Goal: Task Accomplishment & Management: Manage account settings

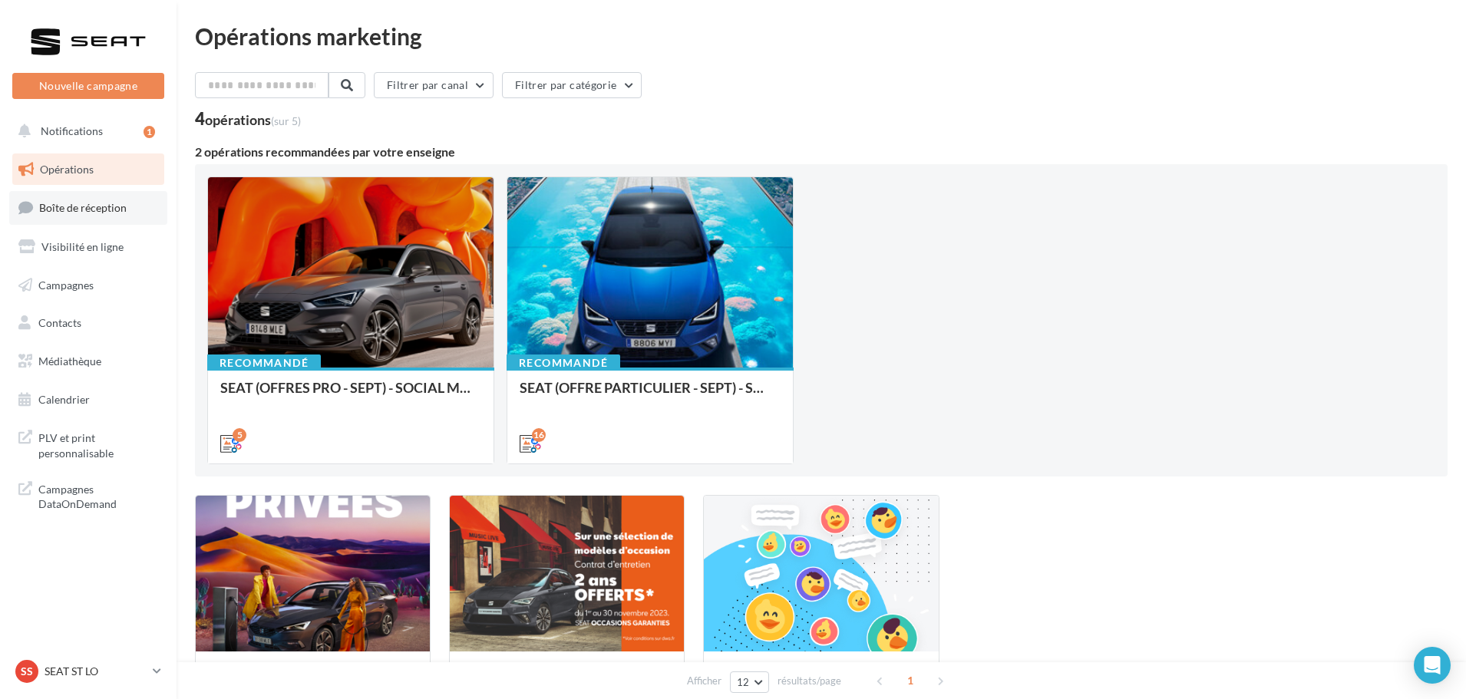
click at [91, 224] on link "Boîte de réception" at bounding box center [88, 207] width 158 height 33
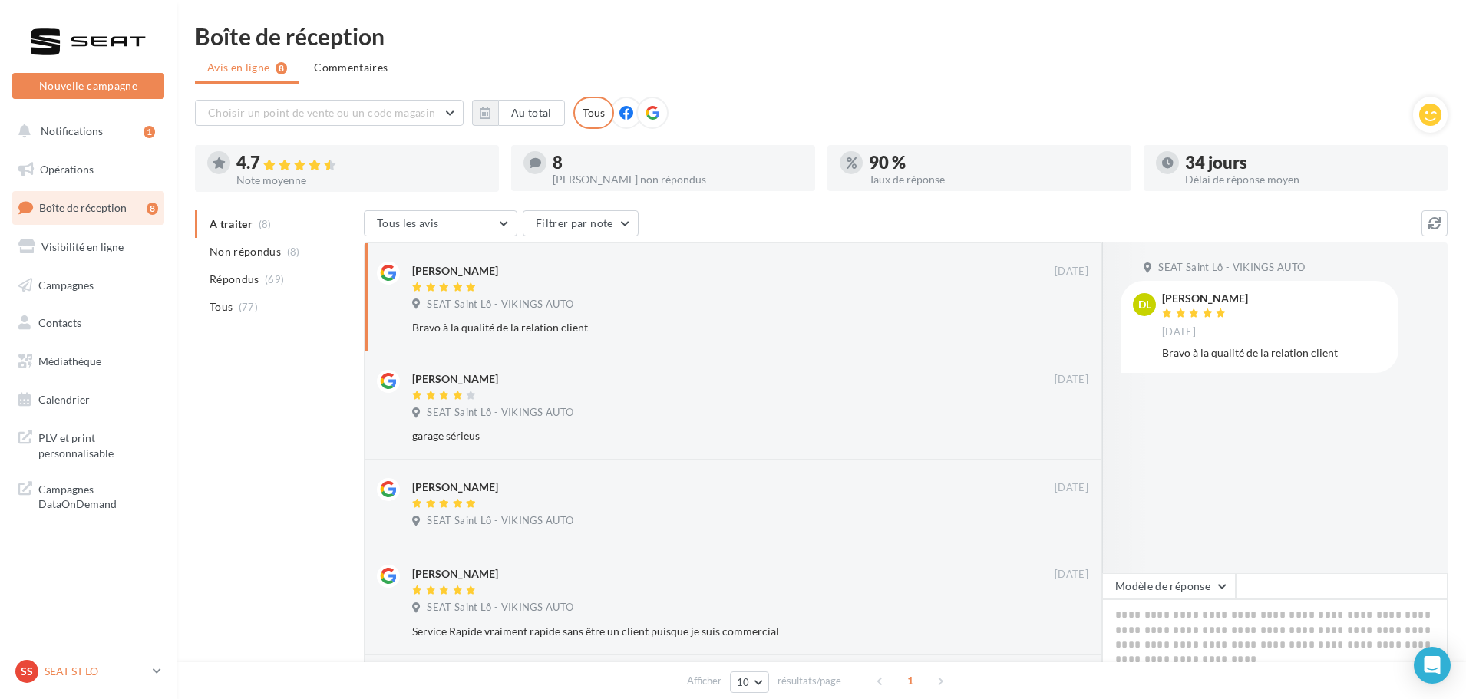
drag, startPoint x: 71, startPoint y: 682, endPoint x: 72, endPoint y: 661, distance: 21.5
click at [71, 683] on link "SS SEAT ST LO SEAT-[GEOGRAPHIC_DATA]" at bounding box center [88, 671] width 152 height 29
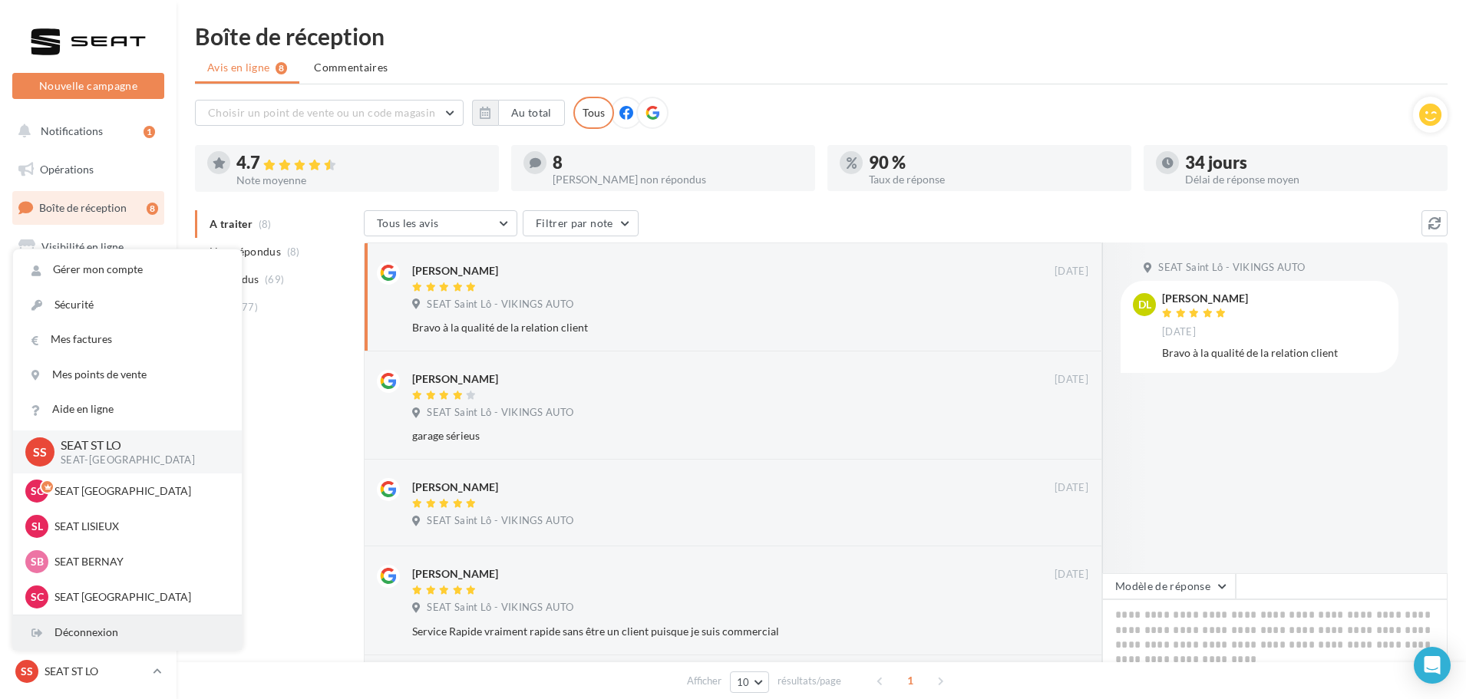
click at [74, 629] on div "Déconnexion" at bounding box center [127, 632] width 229 height 35
